Goal: Check status: Verify the current state of an ongoing process or item

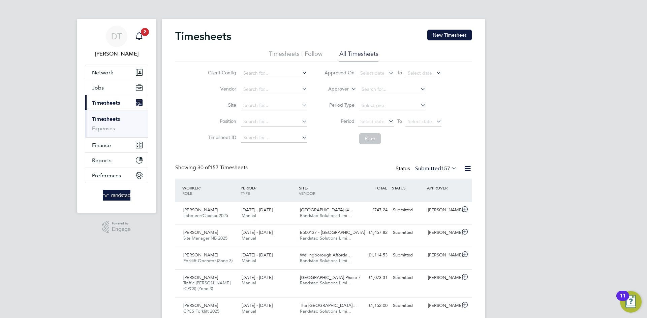
click at [139, 32] on icon "Main navigation" at bounding box center [139, 35] width 6 height 7
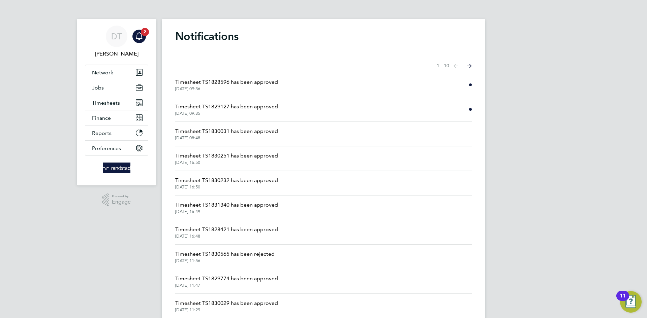
click at [218, 107] on span "Timesheet TS1829127 has been approved" at bounding box center [226, 107] width 103 height 8
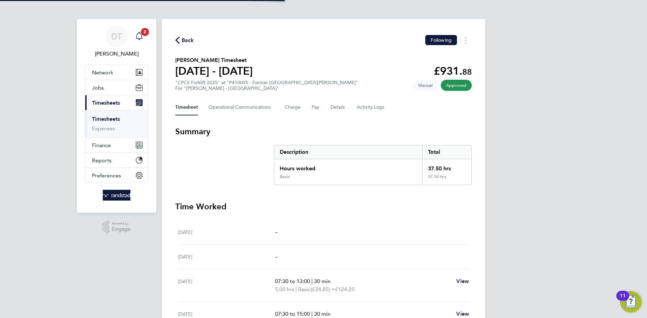
click at [138, 34] on icon "Main navigation" at bounding box center [139, 36] width 8 height 8
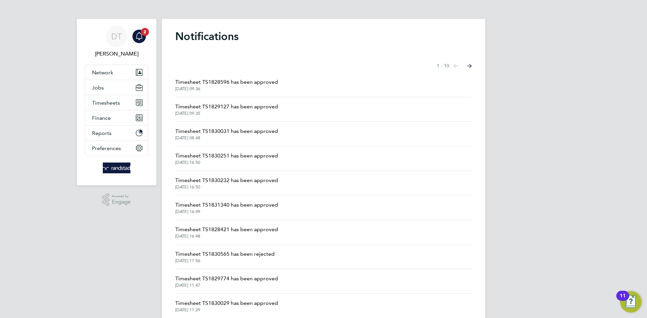
click at [230, 84] on span "Timesheet TS1828596 has been approved" at bounding box center [226, 82] width 103 height 8
